Goal: Task Accomplishment & Management: Use online tool/utility

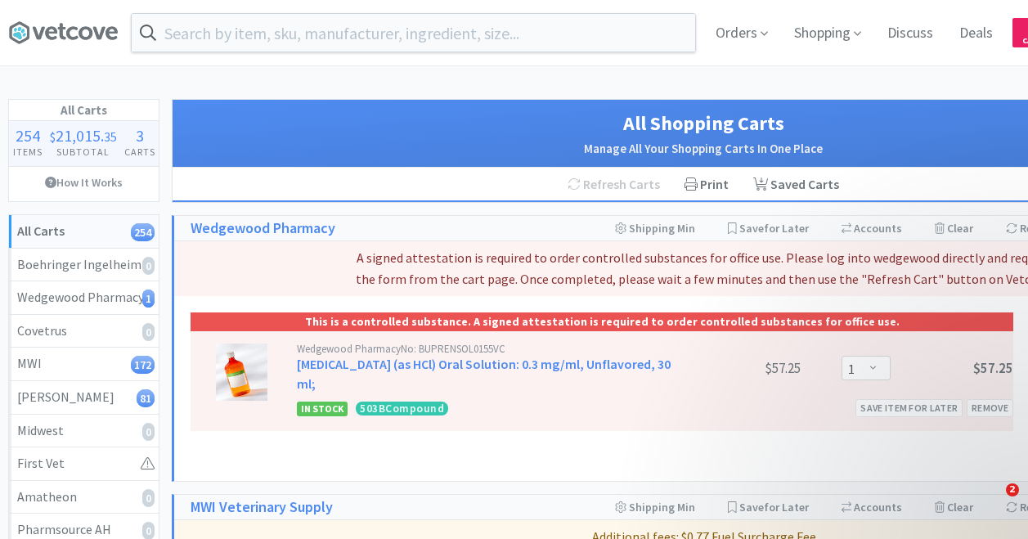
select select "1"
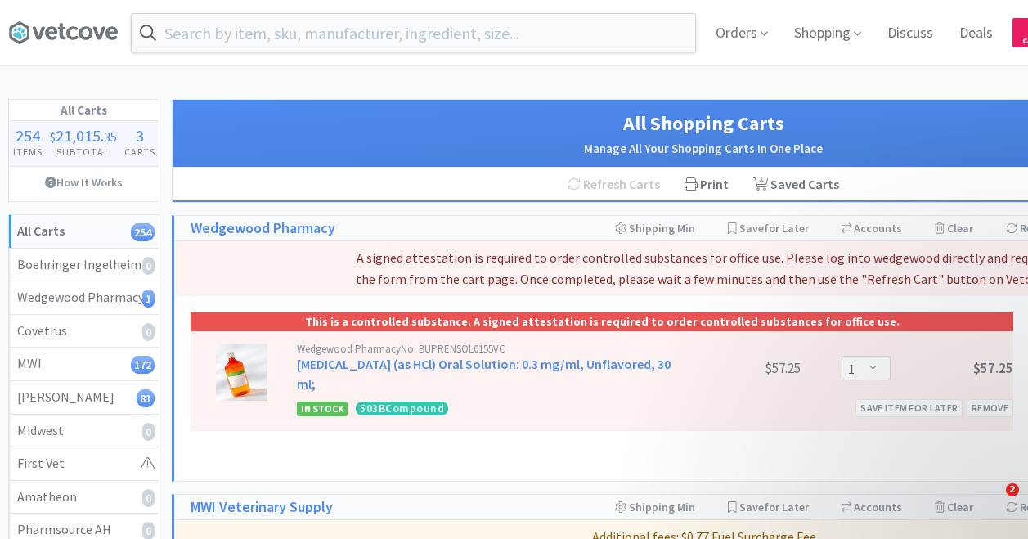
select select "1"
select select "4"
select select "2"
select select "1"
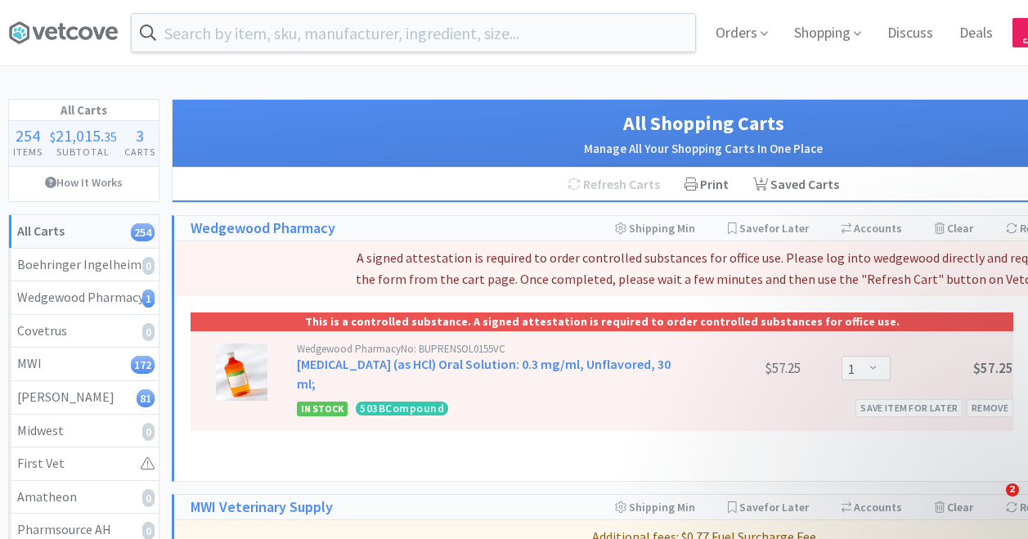
select select "1"
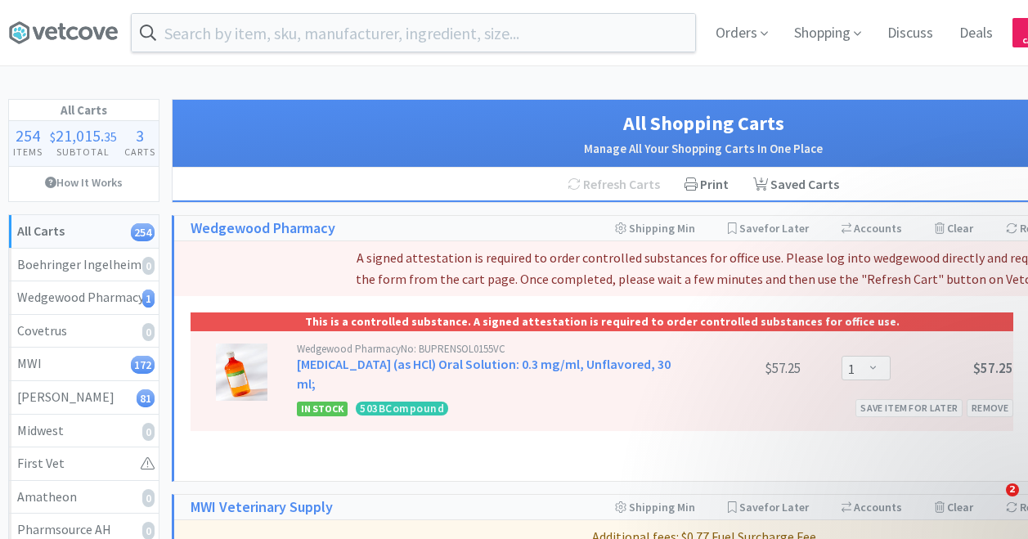
select select "1"
select select "2"
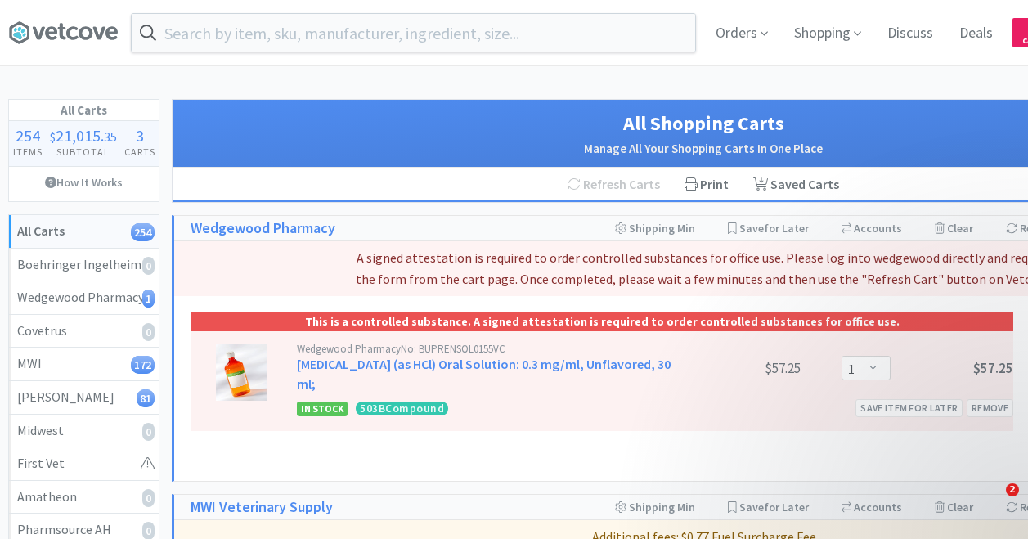
select select "2"
select select "1"
select select "3"
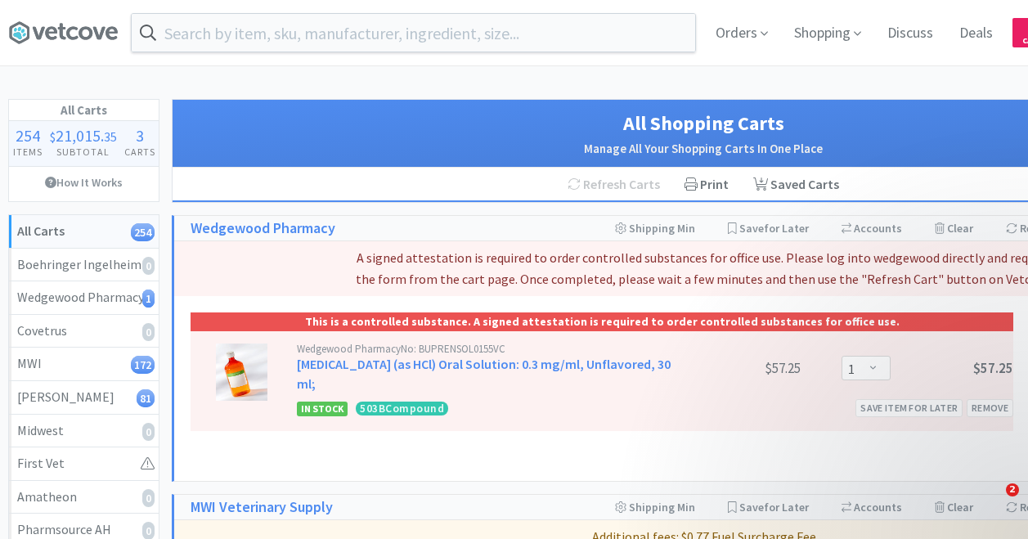
select select "1"
select select "2"
select select "1"
select select "2"
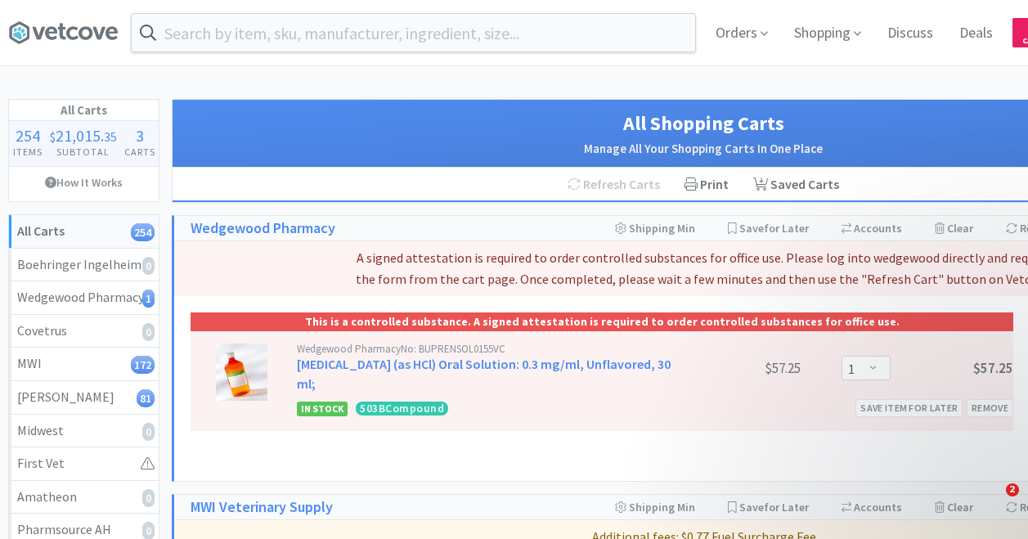
select select "4"
select select "12"
select select "2"
select select "8"
select select "1"
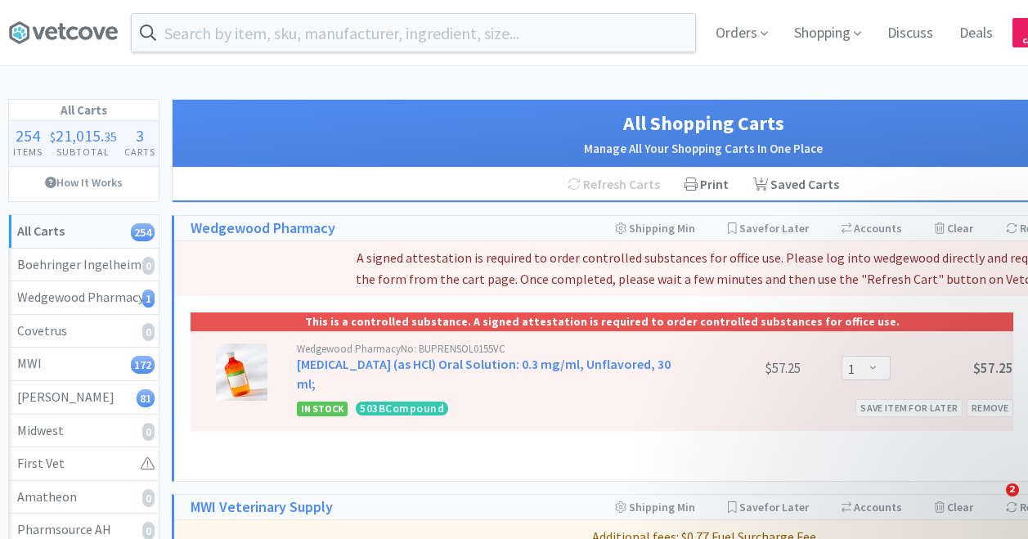
select select "1"
select select "4"
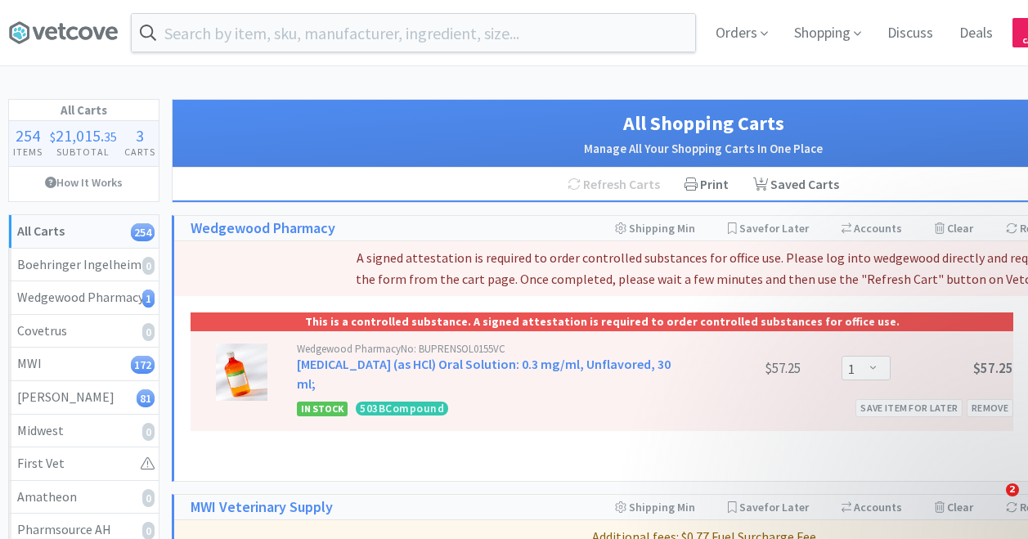
select select "4"
select select "1"
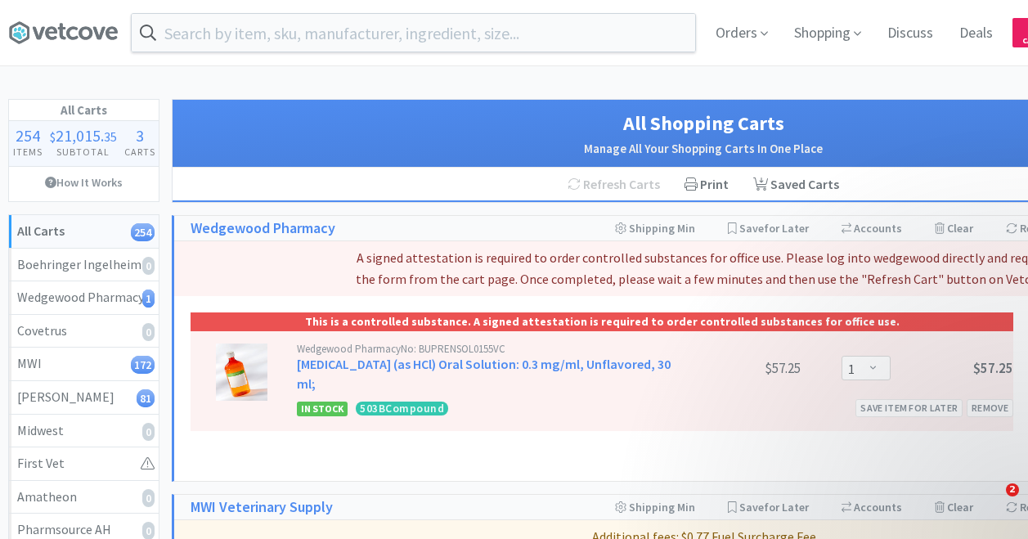
select select "10"
select select "6"
select select "10"
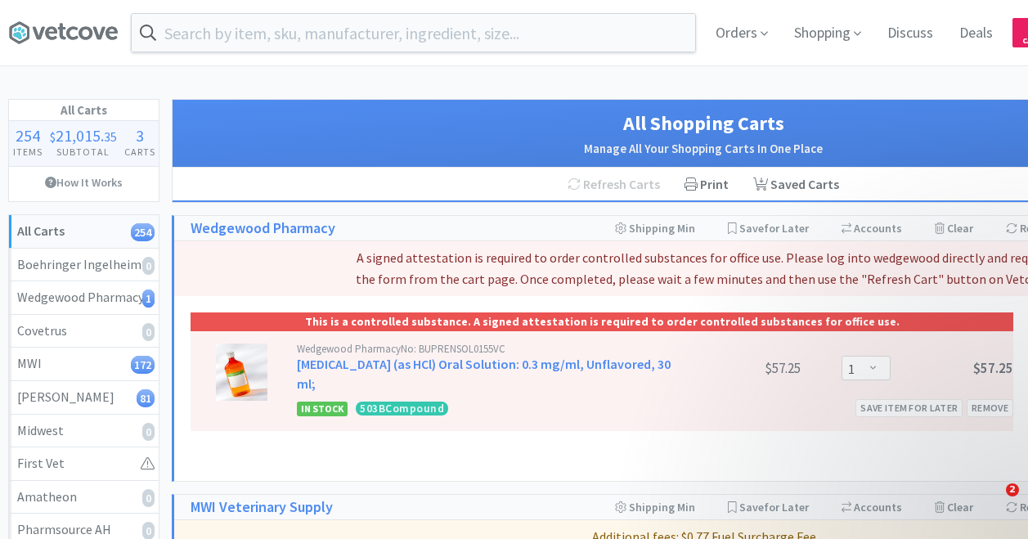
select select "4"
select select "2"
select select "4"
select select "1"
select select "4"
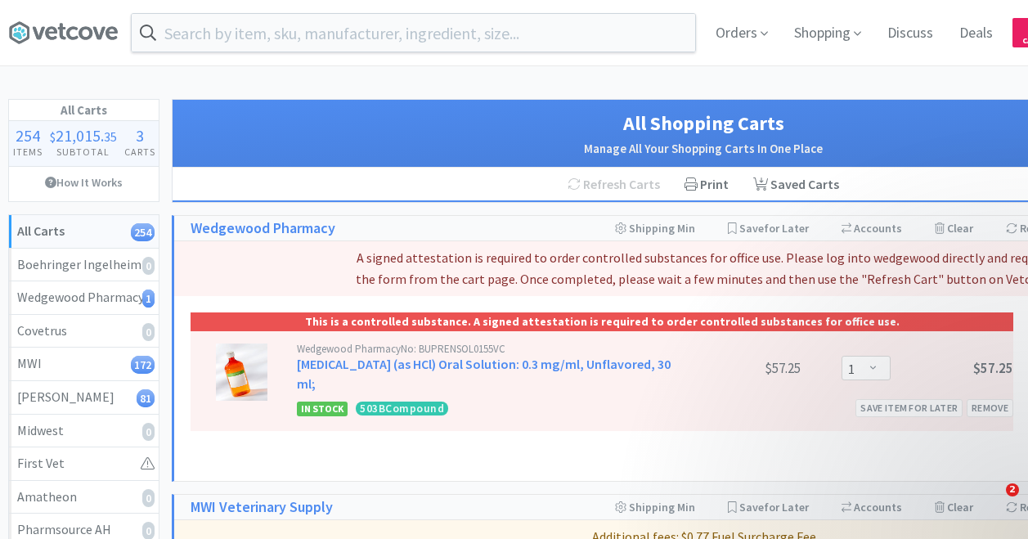
select select "2"
select select "1"
select select "2"
select select "4"
select select "2"
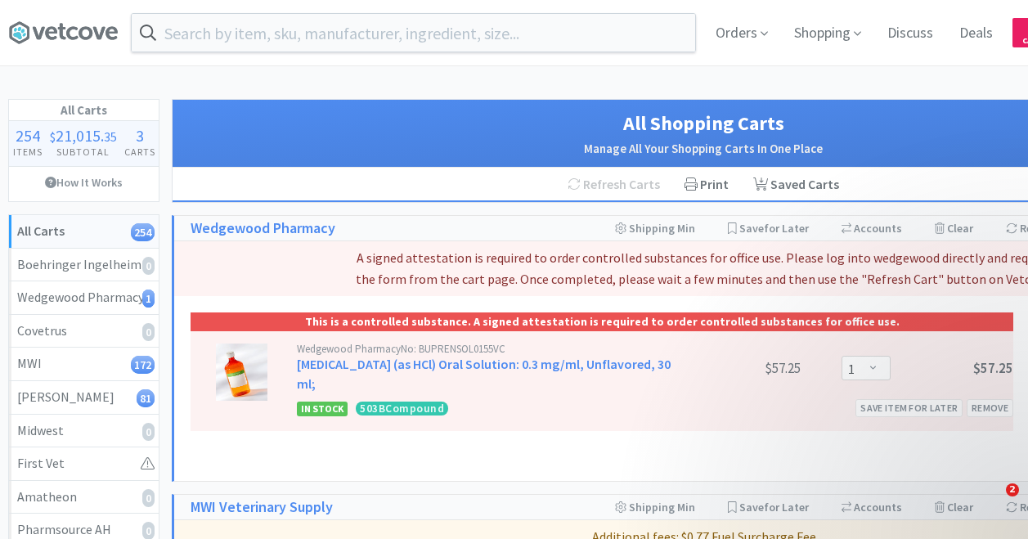
select select "2"
select select "1"
select select "2"
select select "4"
select select "1"
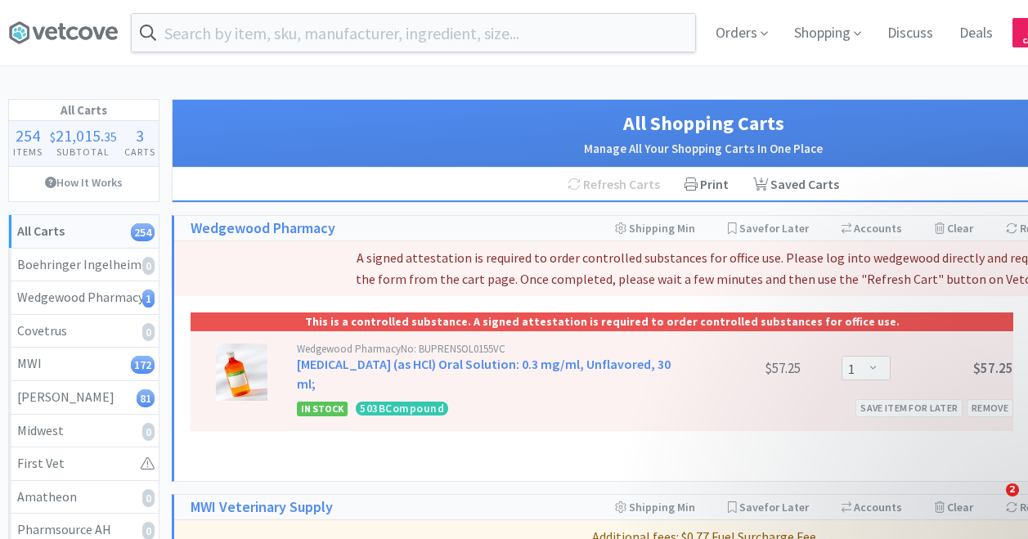
select select "50"
select select "1"
select select "3"
select select "2"
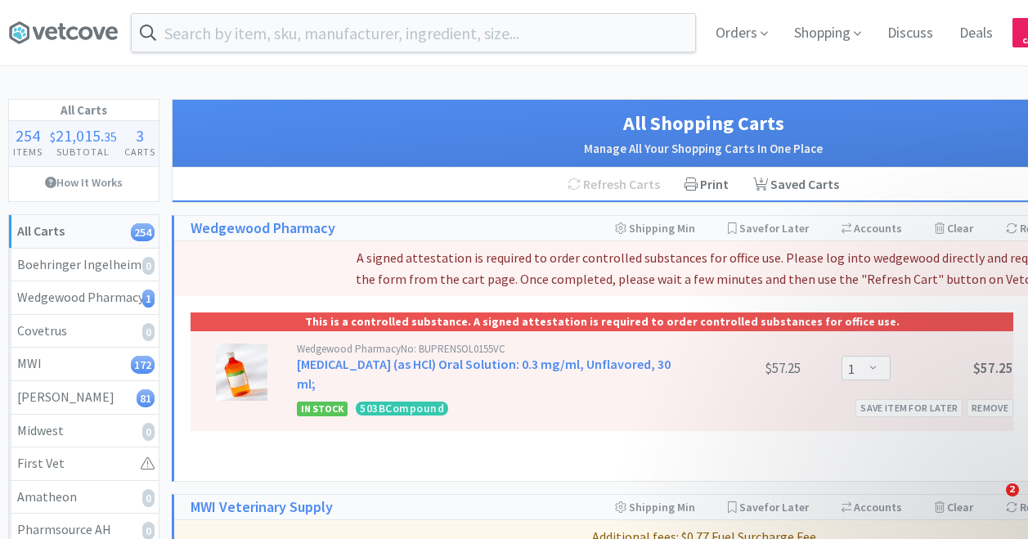
select select "2"
select select "4"
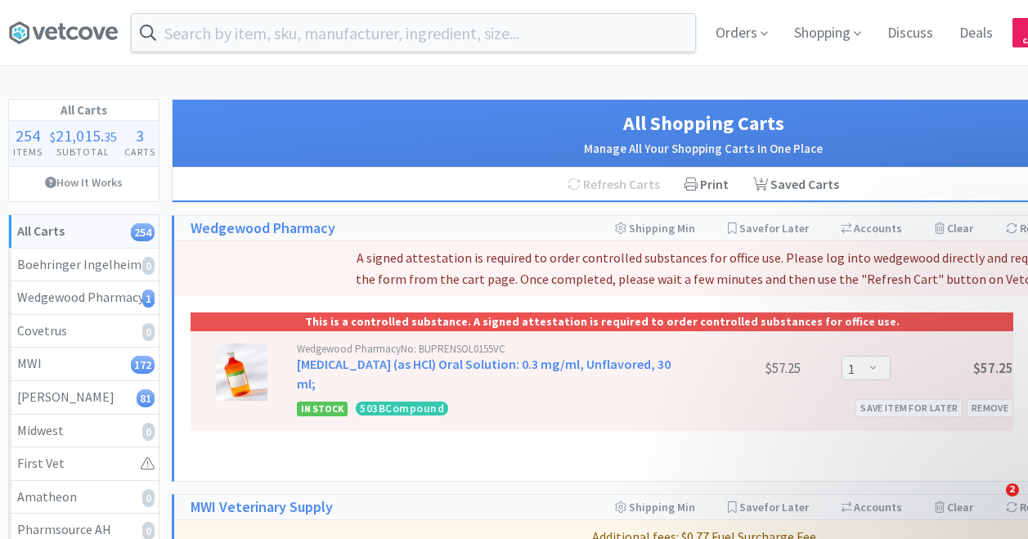
select select "4"
select select "1"
select select "2"
select select "1"
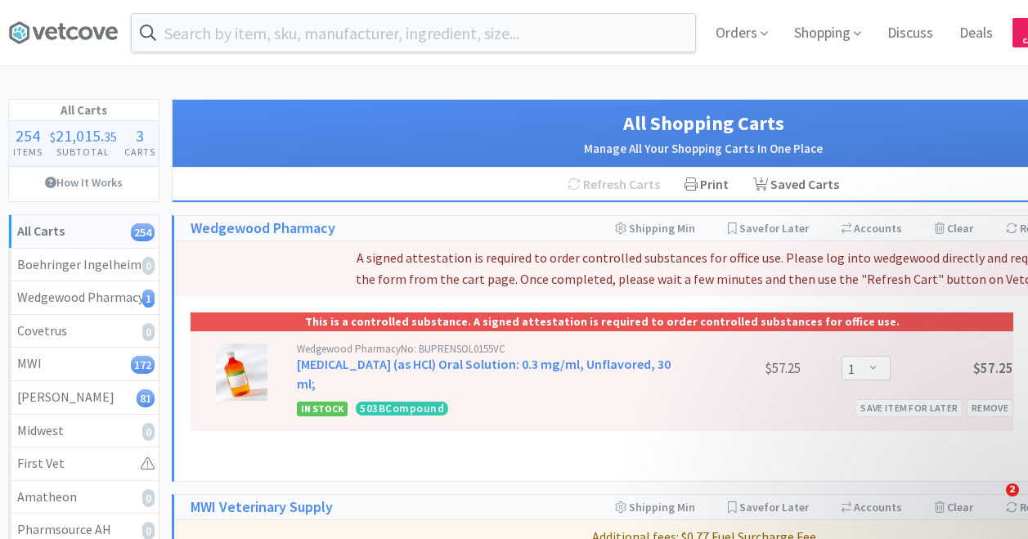
select select "1"
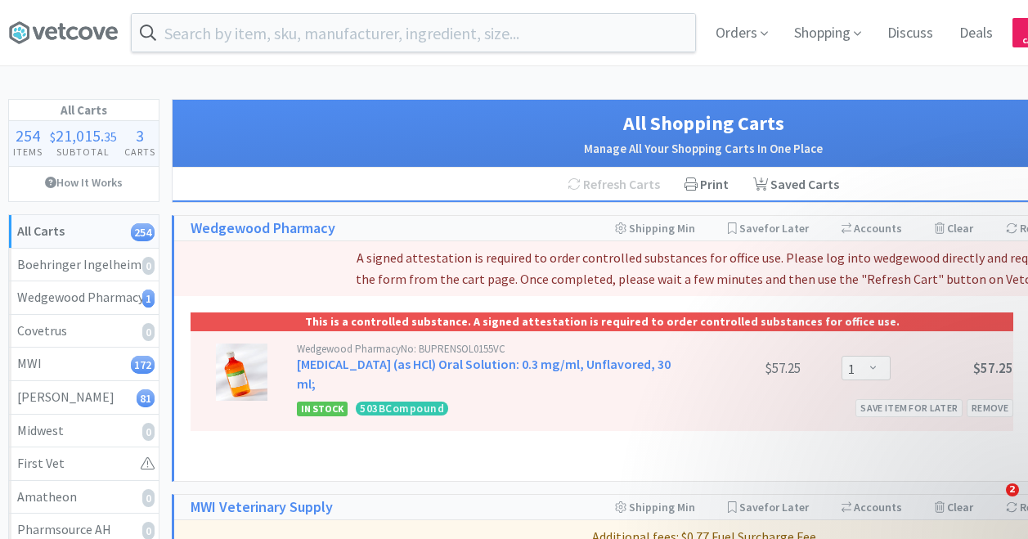
select select "2"
select select "10"
select select "4"
select select "1"
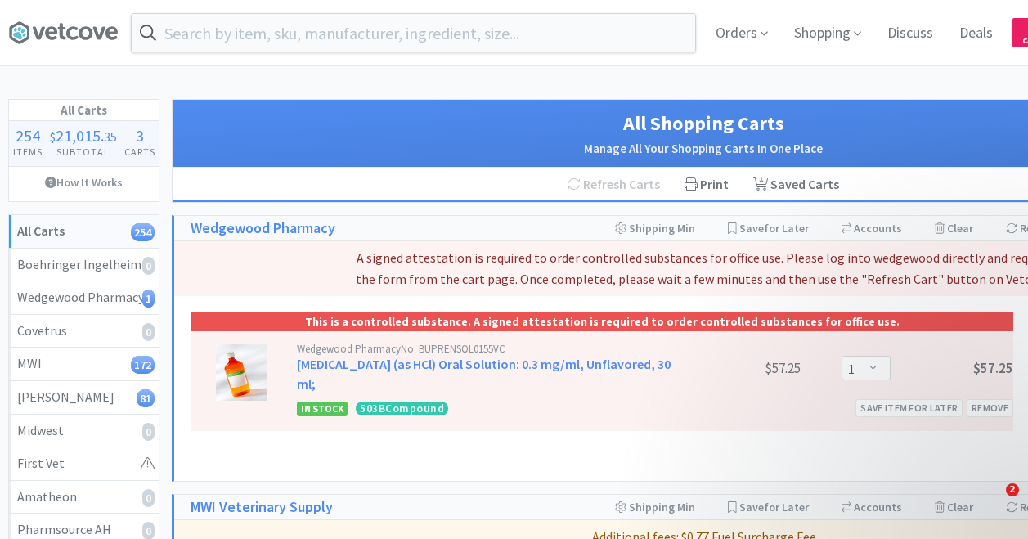
select select "2"
select select "4"
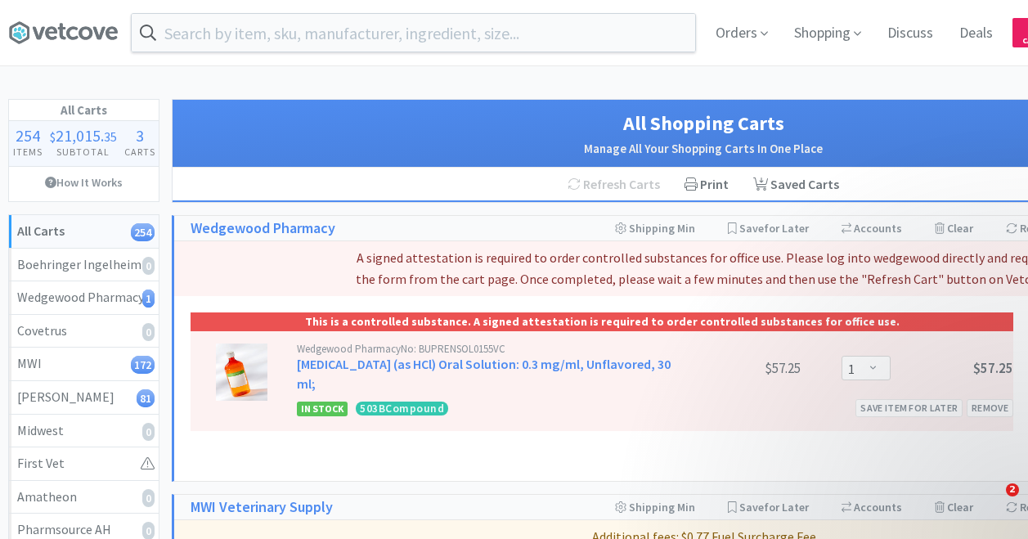
select select "4"
select select "1"
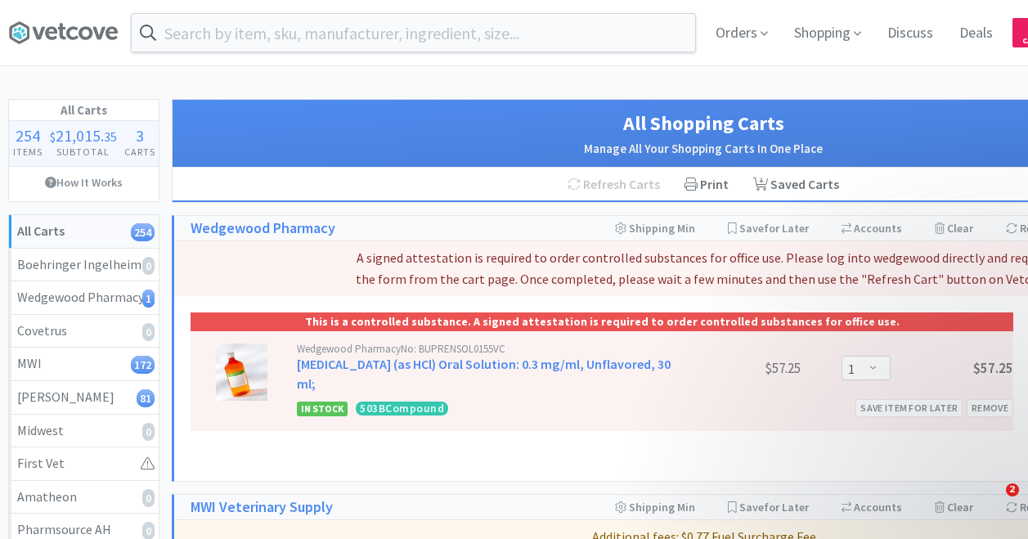
select select "4"
select select "1"
select select "15"
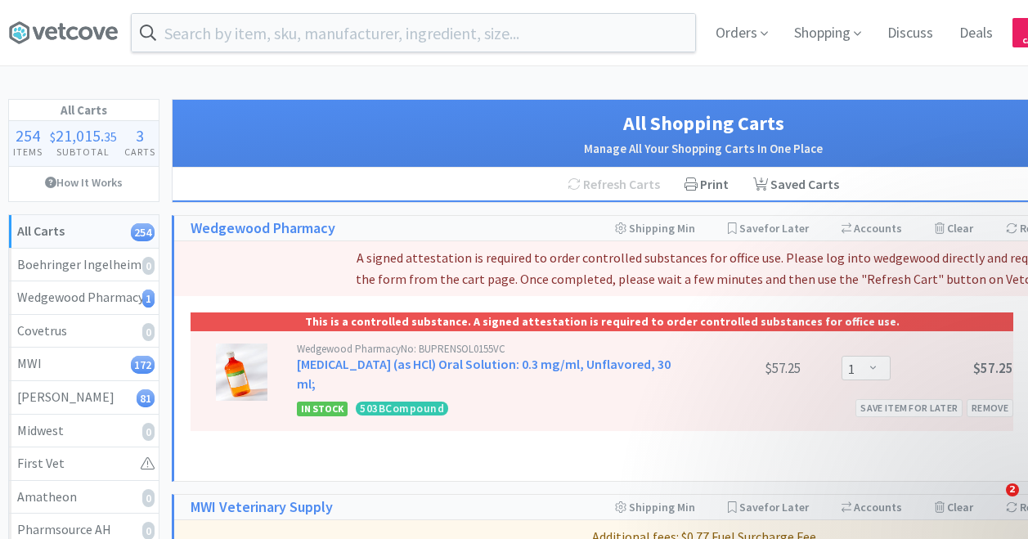
select select "15"
select select "4"
select select "2"
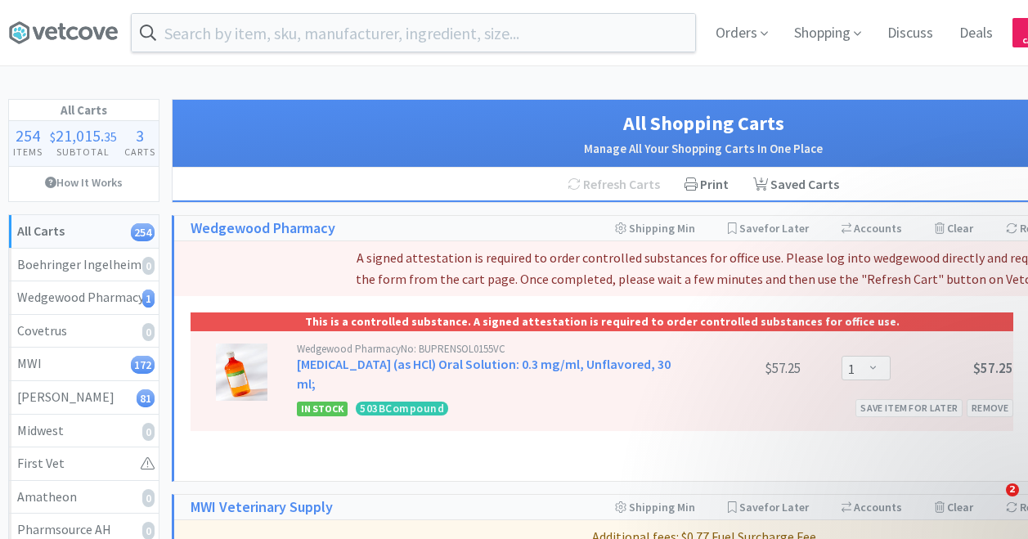
select select "1"
select select "2"
select select "1"
select select "36"
select select "1"
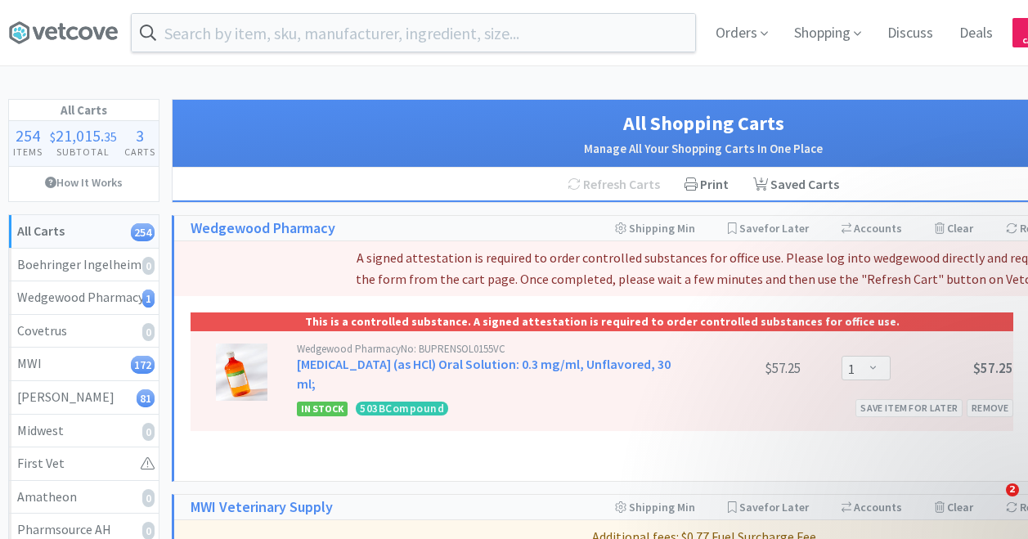
select select "1"
select select "2"
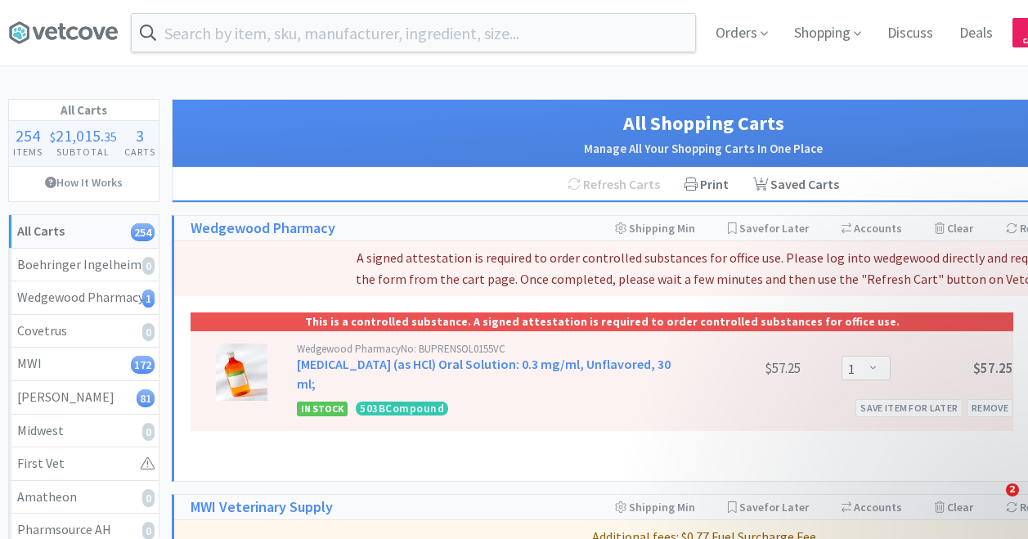
select select "2"
select select "1"
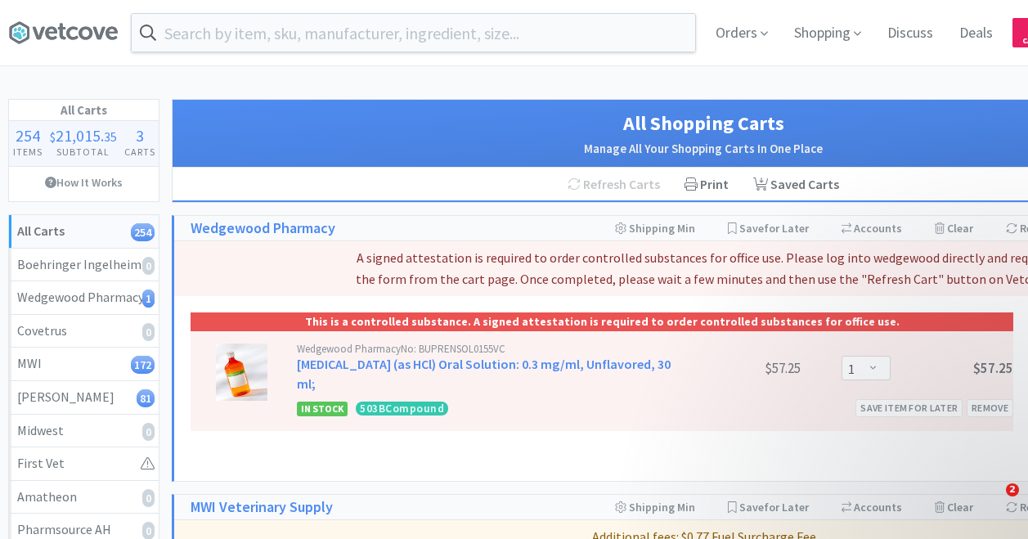
select select "2"
select select "1"
select select "24"
select select "4"
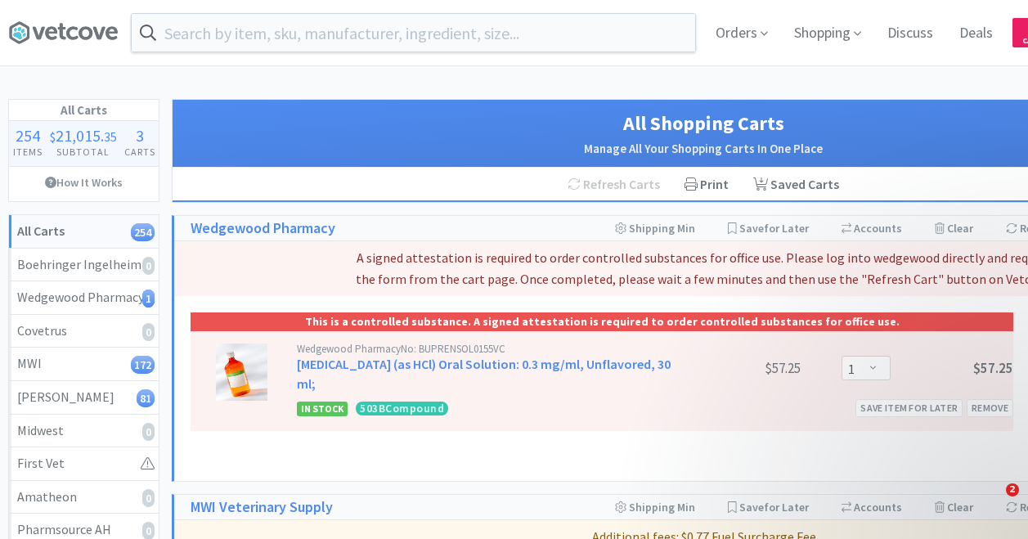
select select "2"
select select "1"
select select "3"
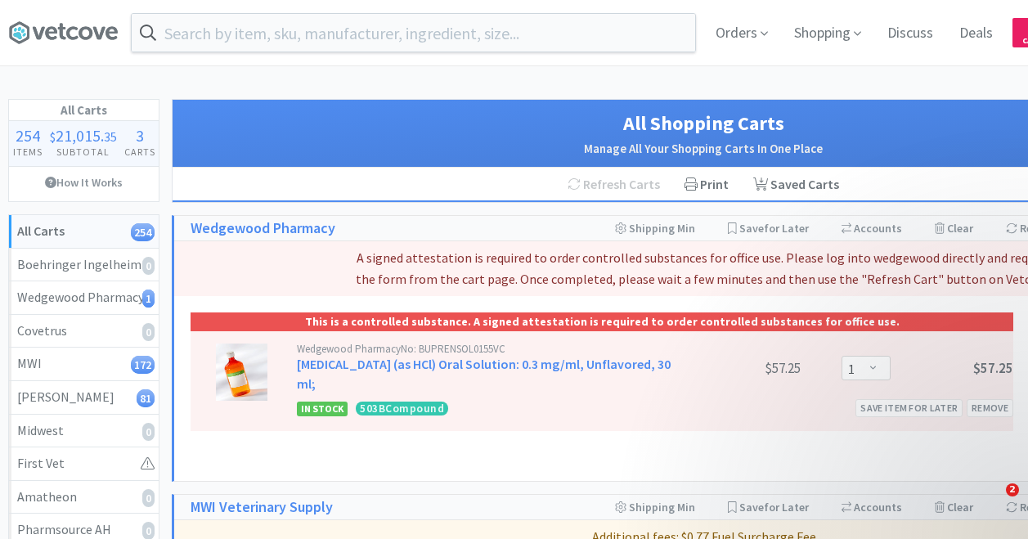
select select "1"
select select "2"
select select "1"
select select "6"
select select "2"
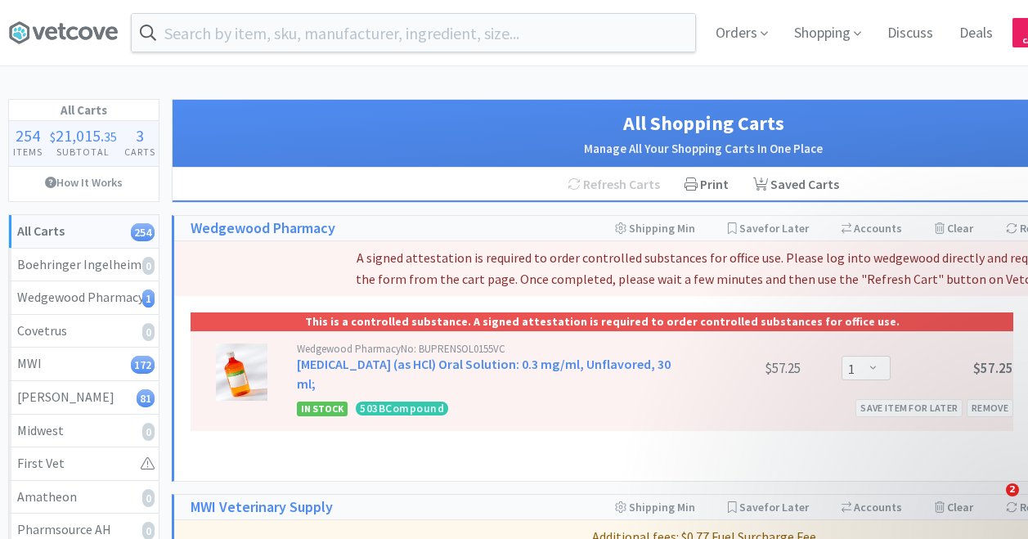
select select "4"
select select "2"
select select "1"
select select "10"
select select "1"
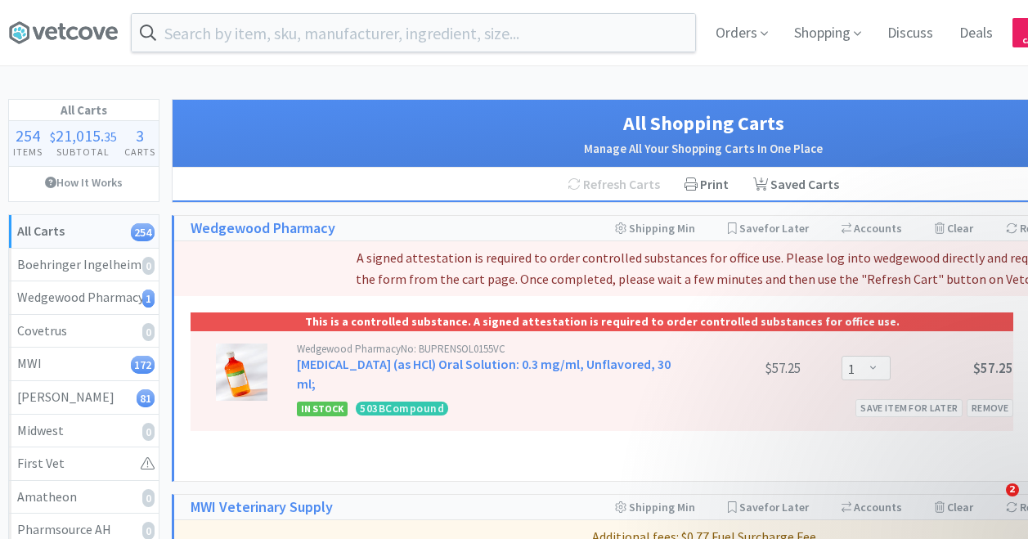
select select "4"
select select "1"
select select "10"
select select "2"
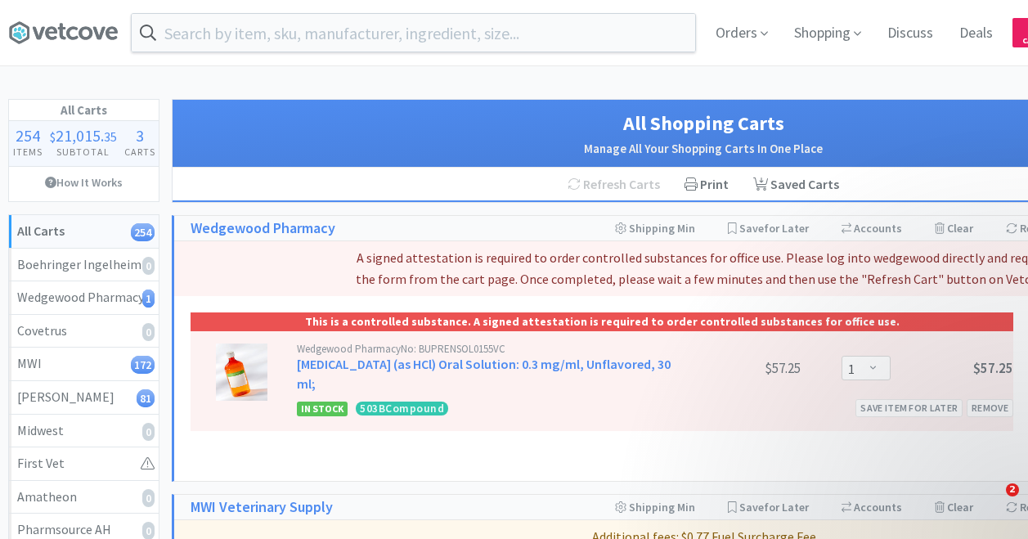
select select "1"
select select "2"
select select "1"
select select "2"
select select "50"
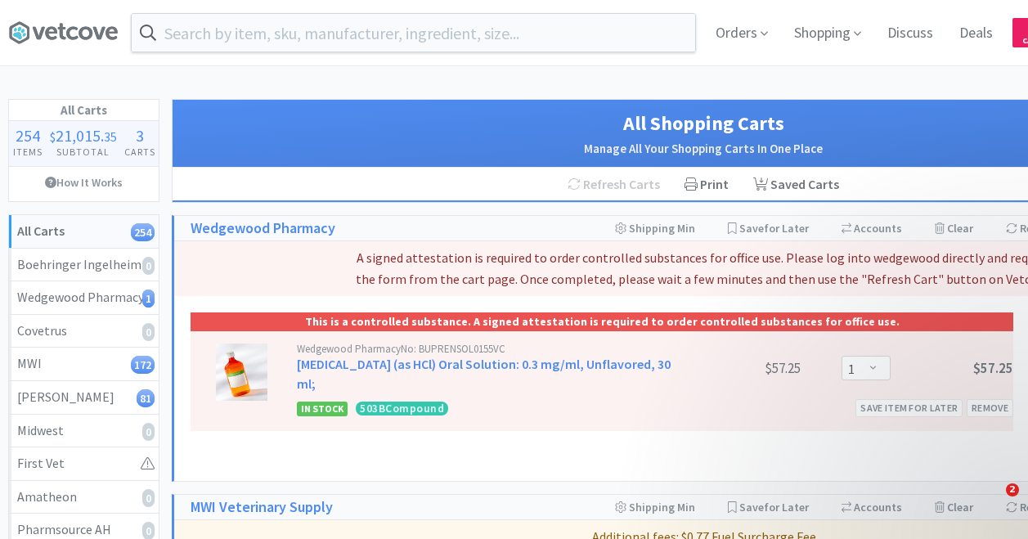
select select "50"
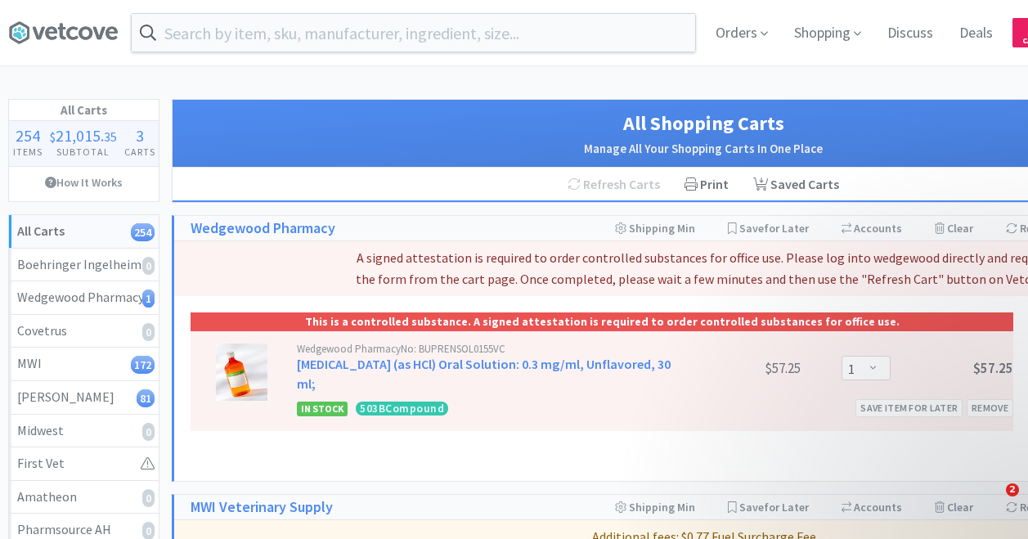
select select "1"
select select "10"
select select "4"
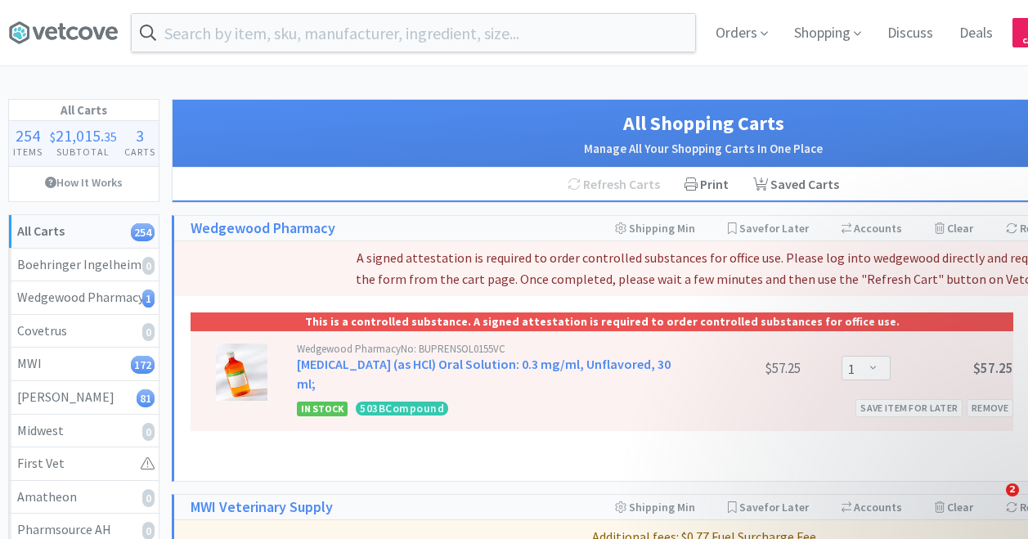
select select "2"
select select "1"
select select "4"
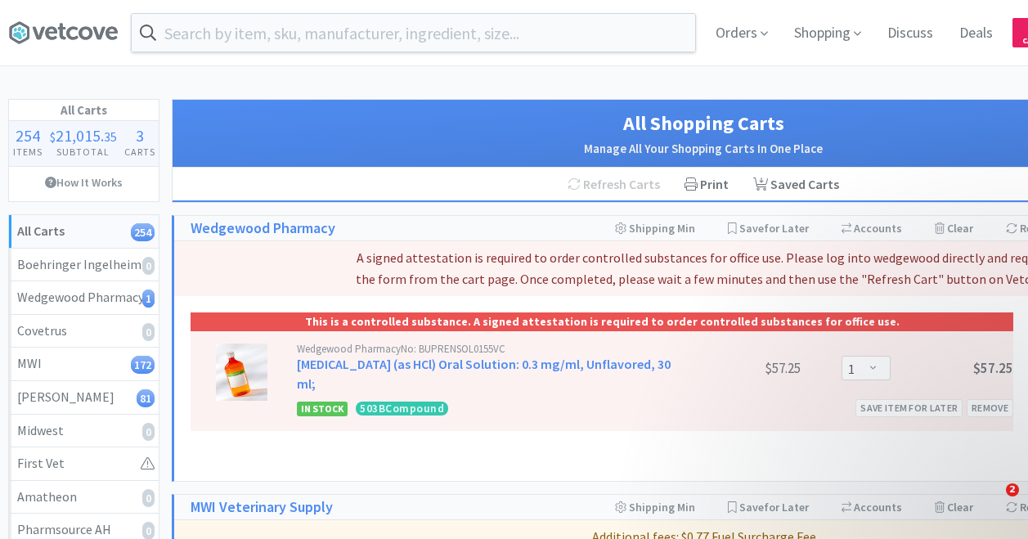
select select "2"
select select "1"
select select "4"
select select "2"
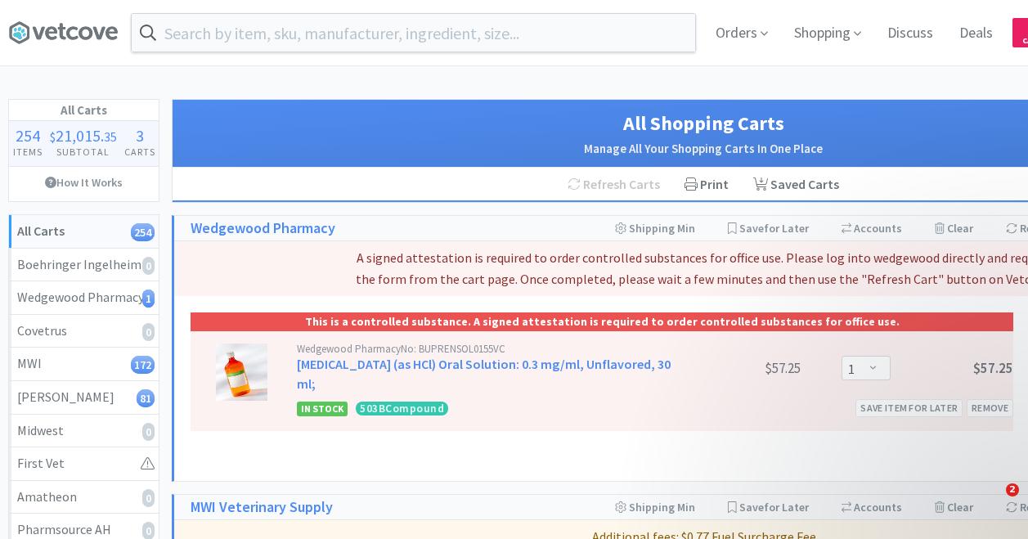
select select "2"
select select "1"
select select "4"
select select "1"
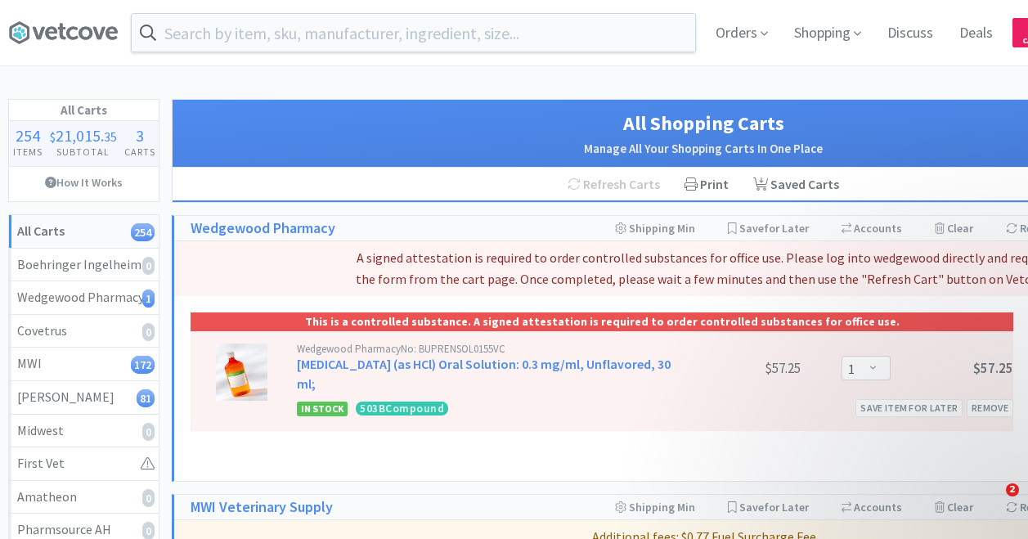
select select "4"
select select "2"
select select "1"
select select "3"
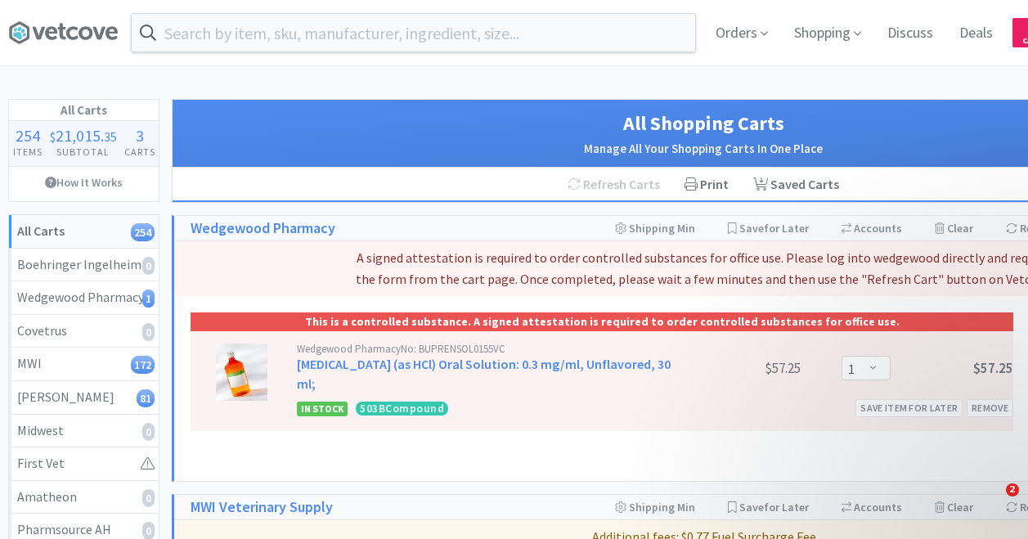
select select "2"
select select "4"
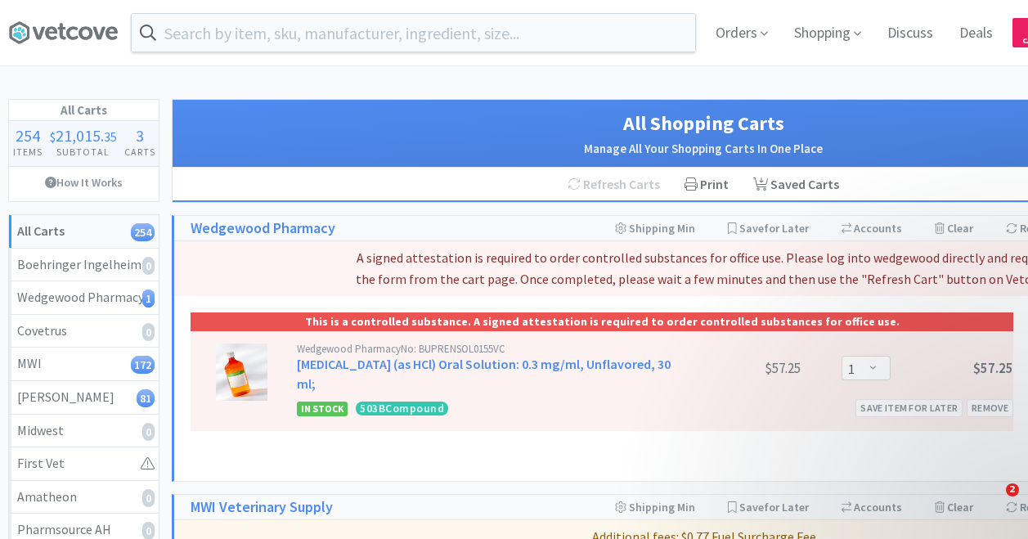
select select "4"
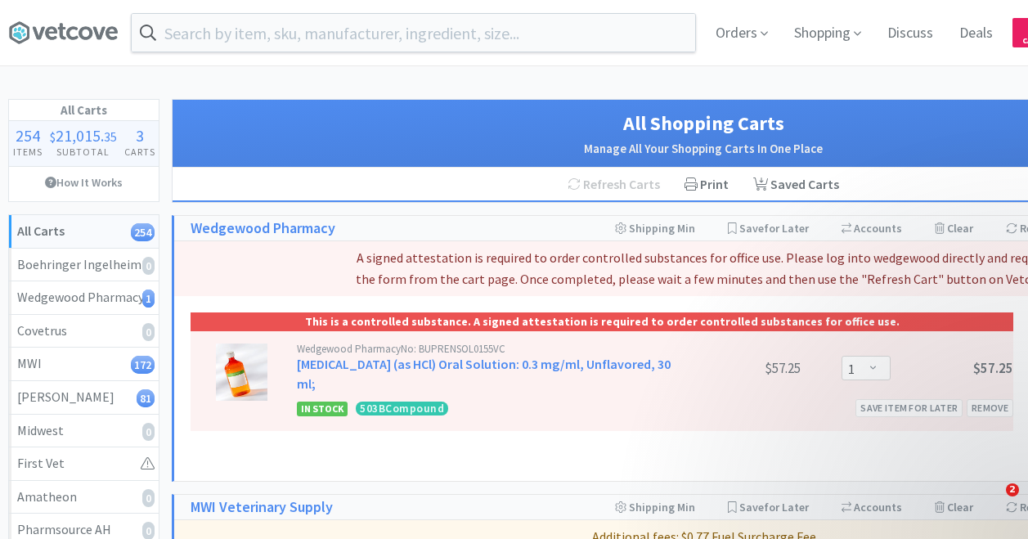
select select "4"
select select "2"
select select "4"
